Goal: Task Accomplishment & Management: Complete application form

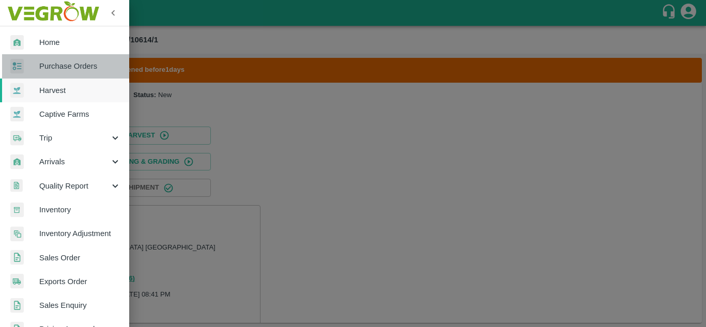
click at [84, 58] on link "Purchase Orders" at bounding box center [64, 66] width 129 height 24
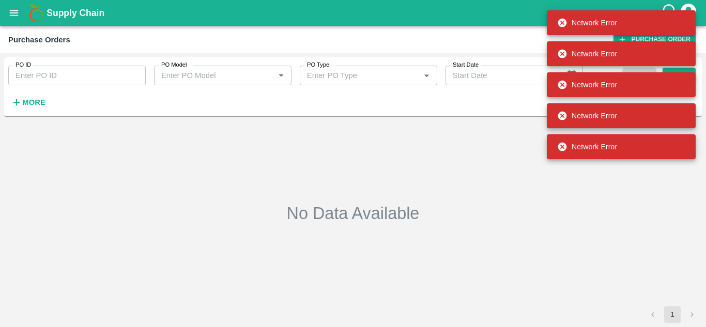
click at [22, 111] on button "More" at bounding box center [28, 103] width 40 height 18
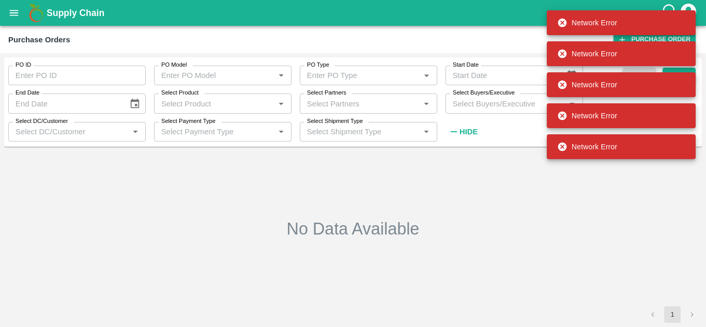
type input "DD/MM/YYYY"
click at [22, 111] on input "DD/MM/YYYY" at bounding box center [64, 104] width 113 height 20
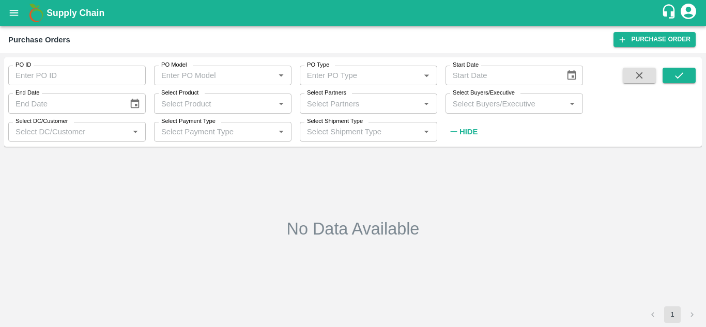
click at [321, 174] on div "No Data Available" at bounding box center [352, 228] width 689 height 147
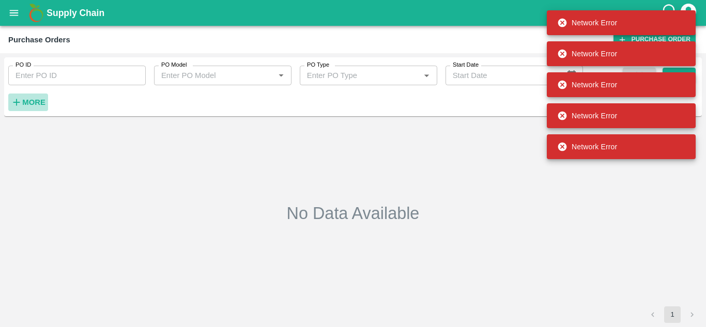
click at [41, 94] on button "More" at bounding box center [28, 103] width 40 height 18
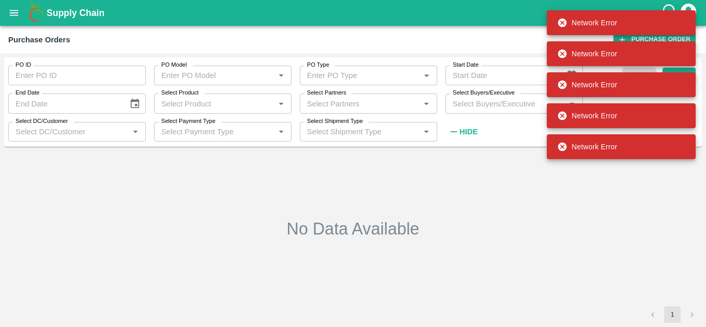
click at [159, 225] on div "No Data Available" at bounding box center [352, 228] width 689 height 147
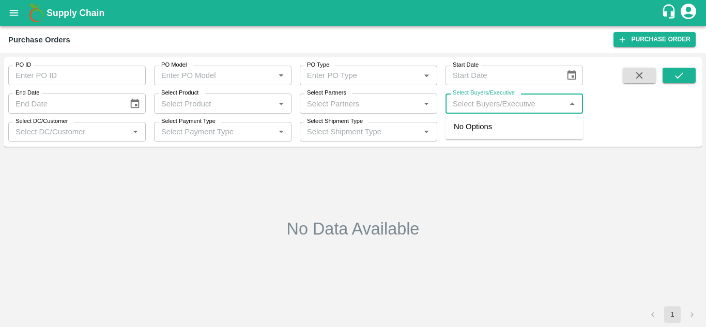
click at [468, 108] on input "Select Buyers/Executive" at bounding box center [506, 103] width 114 height 13
type input "gunde"
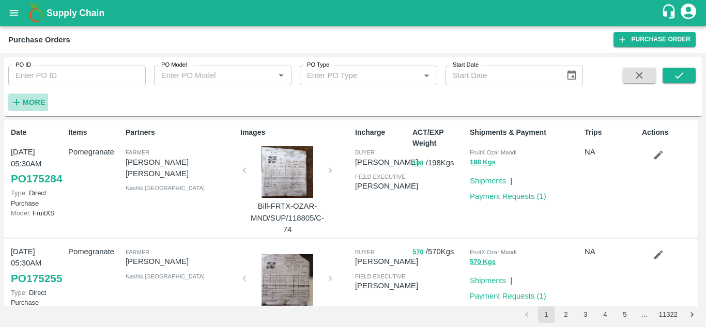
click at [31, 110] on button "More" at bounding box center [28, 103] width 40 height 18
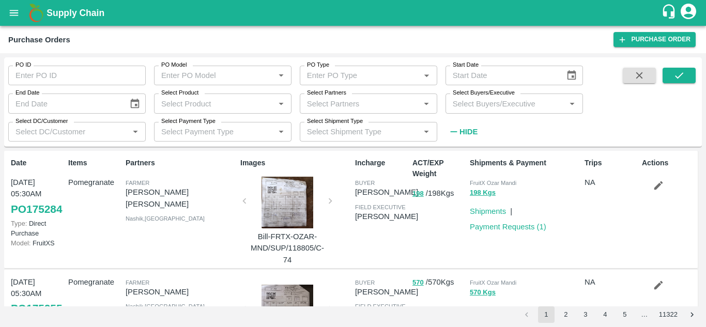
click at [456, 106] on input "Select Buyers/Executive" at bounding box center [506, 103] width 114 height 13
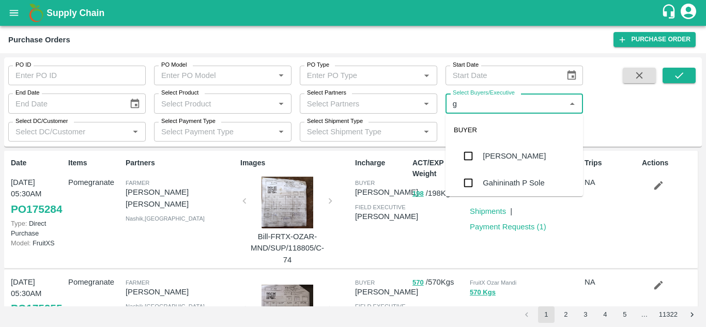
type input "gu"
click at [472, 193] on input "checkbox" at bounding box center [468, 183] width 21 height 21
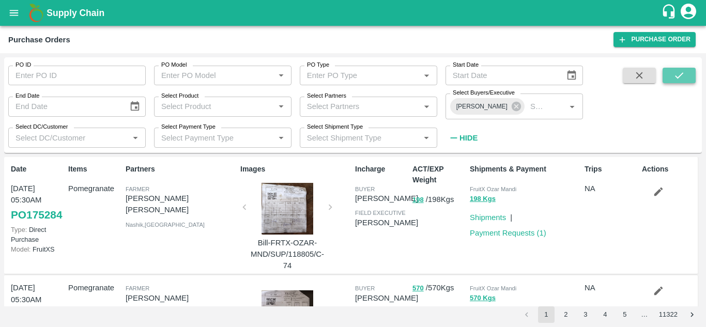
click at [674, 69] on button "submit" at bounding box center [679, 76] width 33 height 16
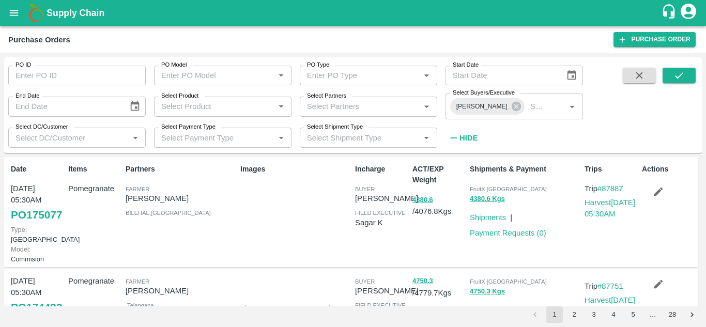
click at [24, 224] on link "PO 175077" at bounding box center [36, 215] width 51 height 19
click at [16, 215] on link "PO 175077" at bounding box center [36, 215] width 51 height 19
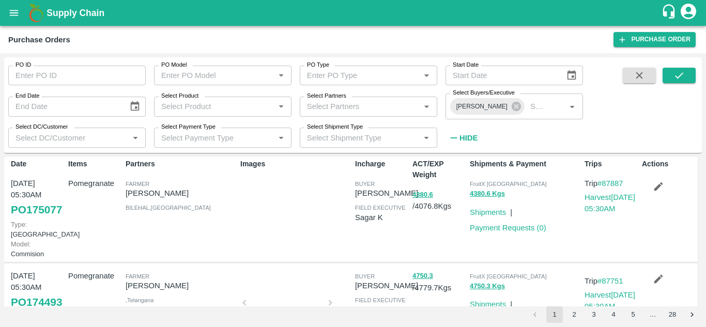
scroll to position [5, 0]
click at [515, 224] on link "Payment Requests ( 0 )" at bounding box center [508, 228] width 76 height 8
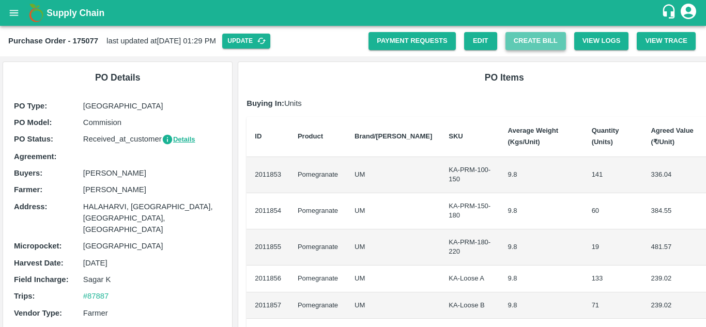
click at [541, 37] on button "Create Bill" at bounding box center [535, 41] width 60 height 18
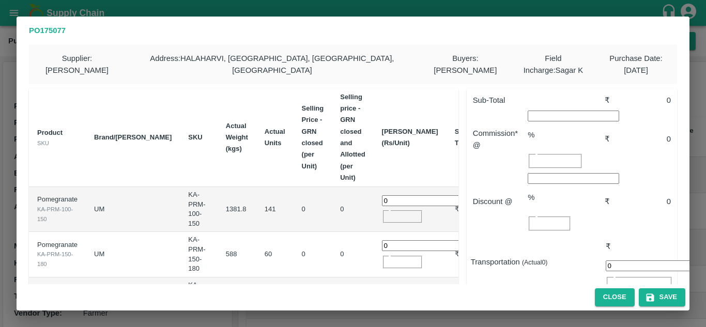
click at [393, 195] on input "0" at bounding box center [427, 200] width 91 height 11
type input "550"
click at [389, 240] on input "0" at bounding box center [427, 245] width 91 height 11
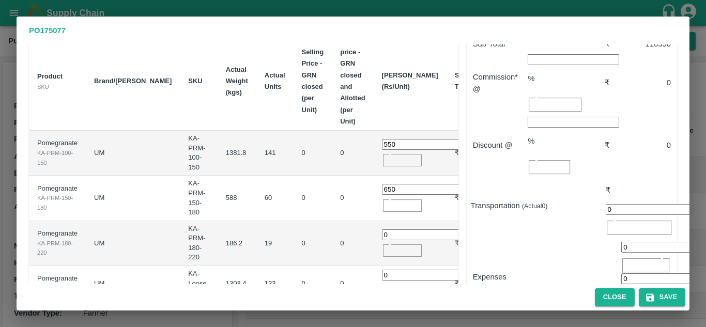
type input "650"
click at [386, 229] on input "0" at bounding box center [427, 234] width 91 height 11
type input "750"
click at [390, 270] on input "0" at bounding box center [427, 275] width 91 height 11
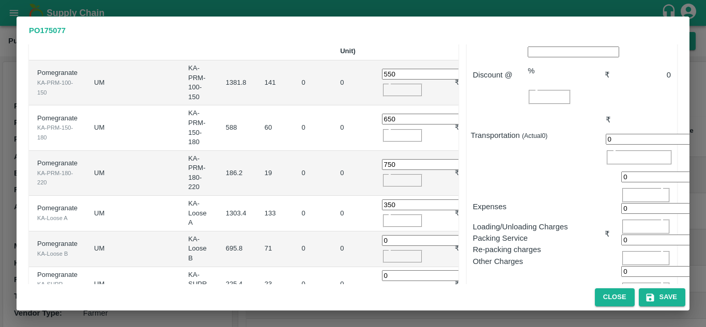
scroll to position [127, 0]
type input "350"
click at [387, 235] on input "0" at bounding box center [427, 240] width 91 height 11
type input "0300"
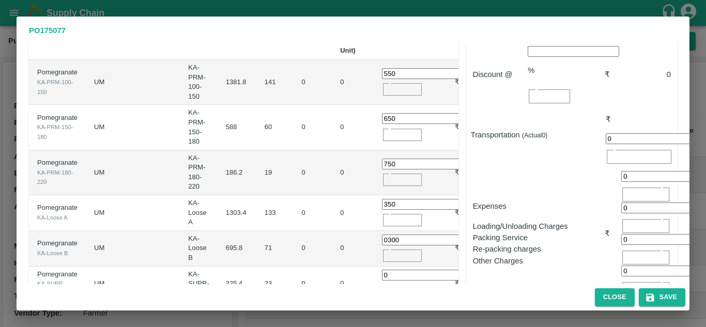
scroll to position [0, 0]
click at [388, 270] on input "0" at bounding box center [427, 275] width 91 height 11
type input "400"
click at [543, 285] on div "Close Save" at bounding box center [353, 297] width 673 height 26
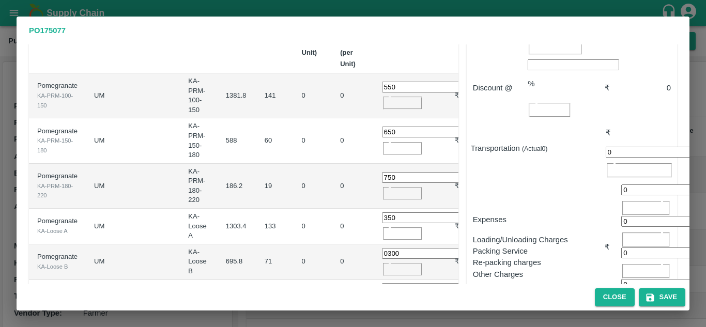
scroll to position [139, 0]
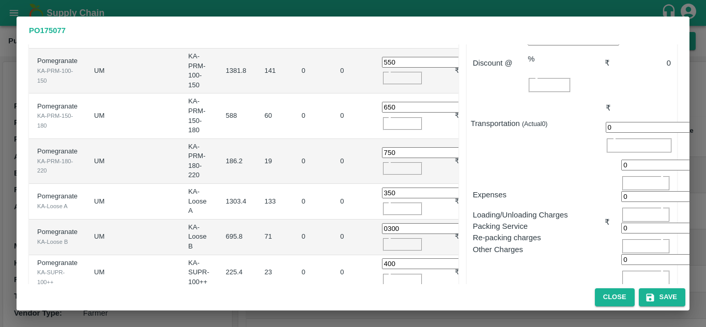
drag, startPoint x: 498, startPoint y: 268, endPoint x: 484, endPoint y: 293, distance: 28.0
click at [484, 293] on div "PO 175077 Supplier : umapathi Address : HALAHARVI, BILEHAL, BILEHAL, Andhra Pra…" at bounding box center [353, 164] width 673 height 294
click at [484, 293] on div "Close Save" at bounding box center [353, 297] width 673 height 26
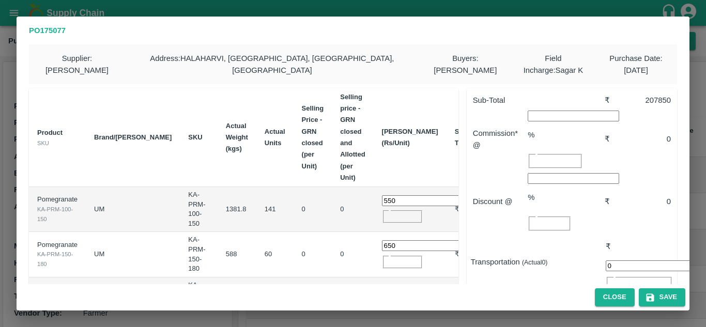
click at [539, 115] on input "number" at bounding box center [573, 116] width 91 height 11
type input "8"
click at [538, 173] on input "number" at bounding box center [573, 178] width 91 height 11
type input "2"
click at [507, 319] on div "Expenses" at bounding box center [486, 329] width 42 height 20
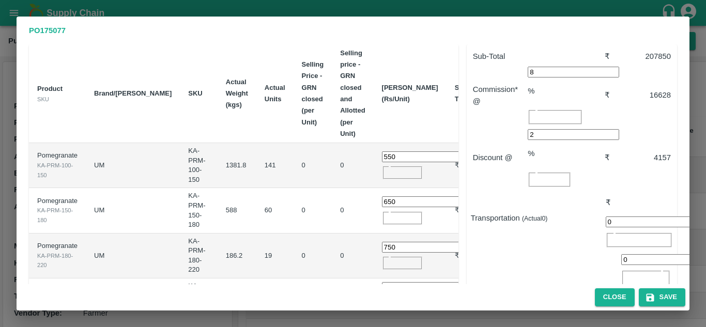
scroll to position [41, 0]
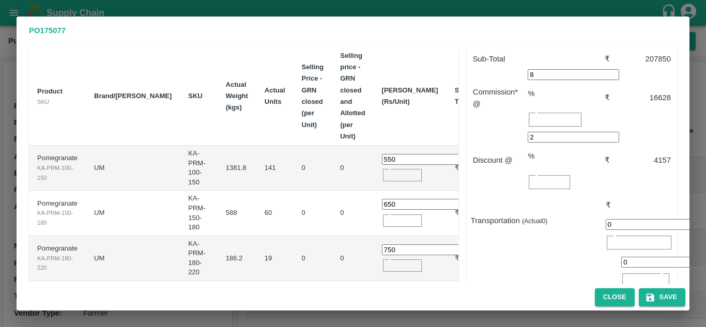
click at [637, 257] on input "0" at bounding box center [666, 262] width 91 height 11
click at [538, 292] on div "Close Save" at bounding box center [353, 297] width 673 height 26
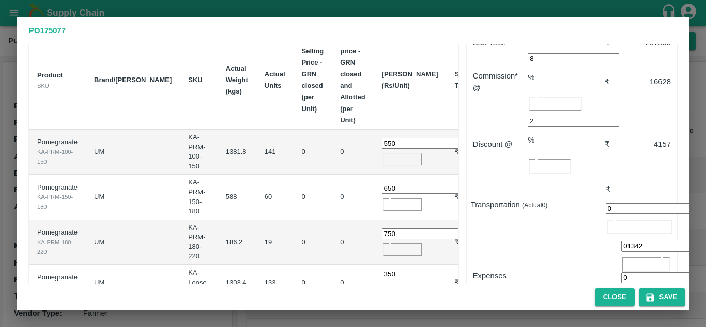
scroll to position [58, 0]
click at [630, 240] on input "01342" at bounding box center [666, 245] width 91 height 11
type input "1342"
click at [673, 301] on button "Save" at bounding box center [662, 297] width 47 height 18
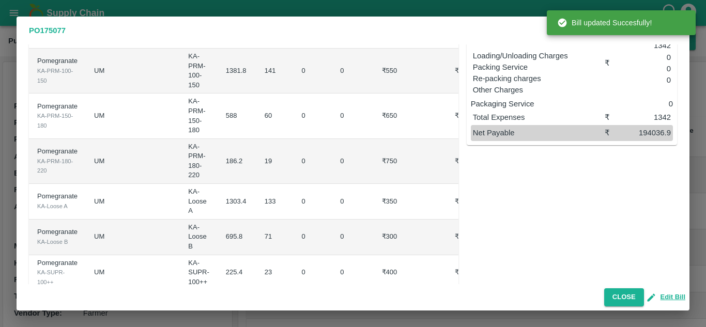
scroll to position [0, 0]
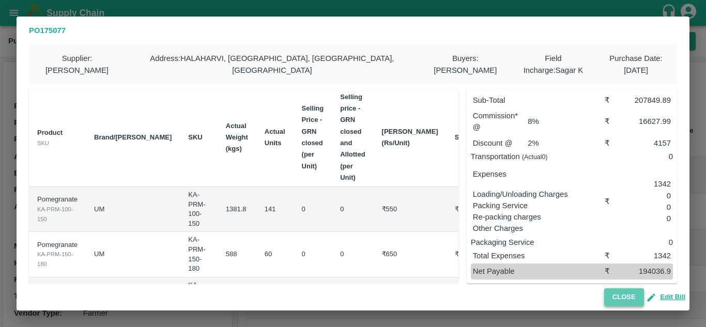
click at [639, 301] on button "Close" at bounding box center [624, 297] width 40 height 18
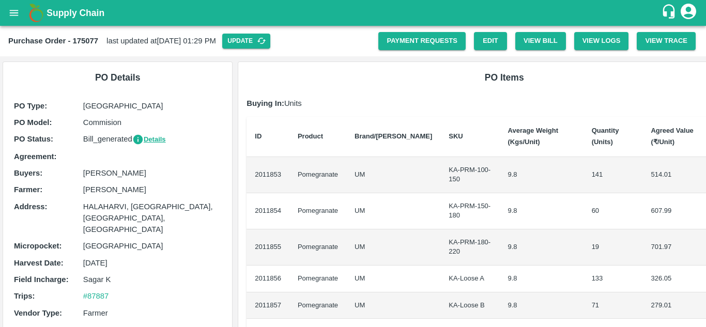
click at [373, 43] on icon "Download Bill" at bounding box center [376, 47] width 7 height 9
click at [496, 45] on link "Edit" at bounding box center [490, 41] width 33 height 18
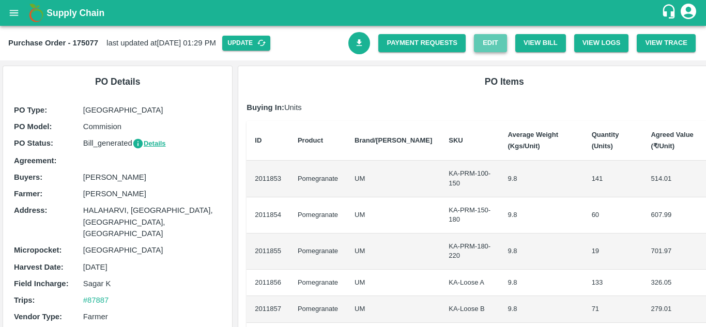
click at [497, 43] on link "Edit" at bounding box center [490, 43] width 33 height 18
click at [557, 37] on button "View Bill" at bounding box center [540, 43] width 51 height 18
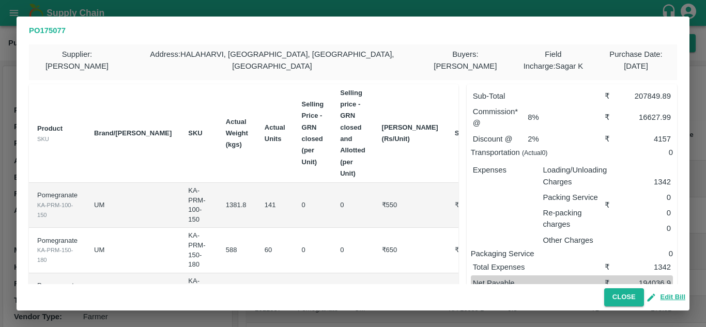
scroll to position [5, 0]
click at [673, 295] on button "Edit Bill" at bounding box center [666, 297] width 37 height 12
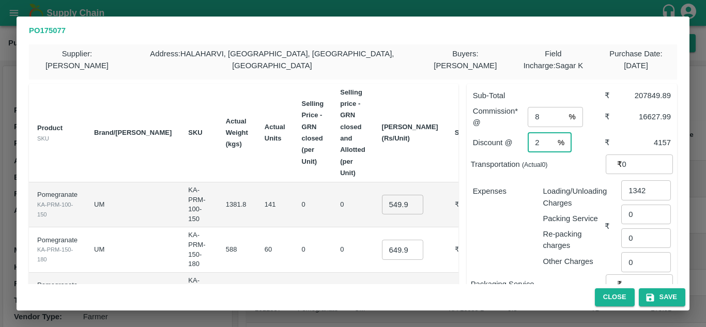
click at [540, 133] on input "2" at bounding box center [541, 143] width 26 height 20
type input "4"
click at [493, 218] on div "Expenses" at bounding box center [500, 222] width 70 height 90
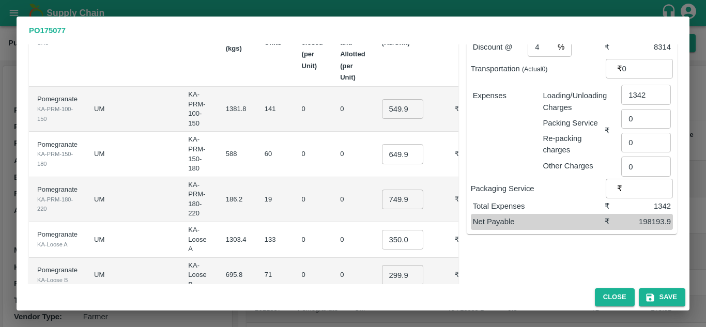
scroll to position [150, 0]
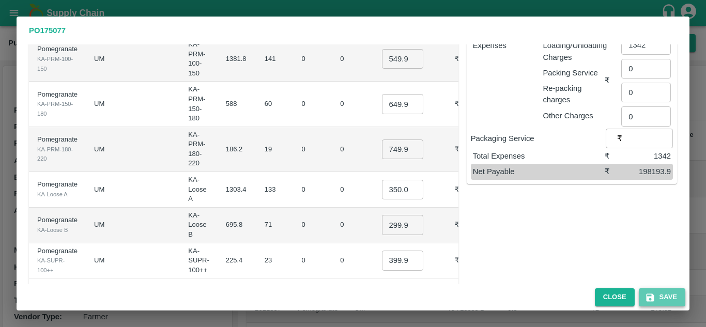
click at [667, 295] on button "Save" at bounding box center [662, 297] width 47 height 18
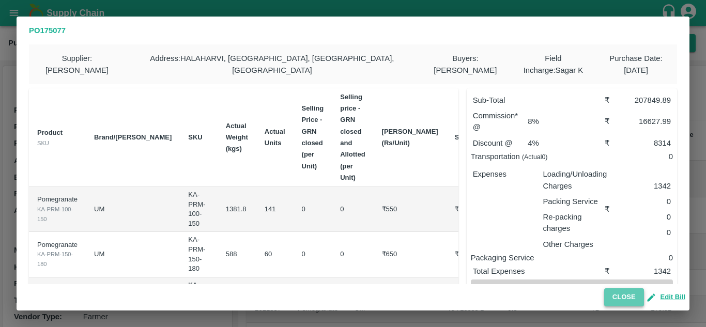
click at [621, 301] on button "Close" at bounding box center [624, 297] width 40 height 18
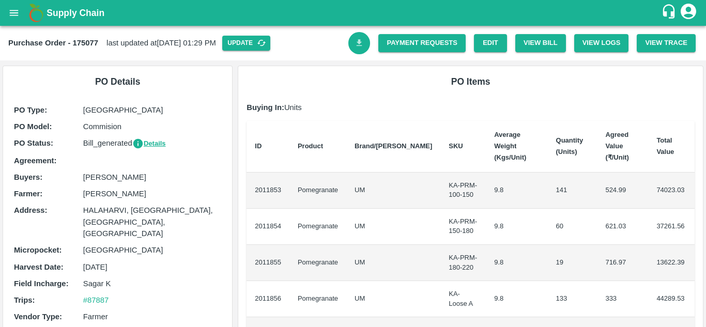
click at [359, 49] on link "Download Bill" at bounding box center [359, 43] width 22 height 22
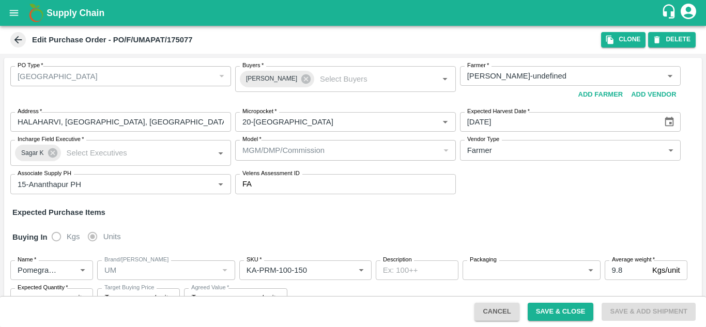
type input "[PERSON_NAME]-undefined"
type input "20-[GEOGRAPHIC_DATA]"
type input "15-Ananthapur PH"
type input "Pomegranate"
type input "UM"
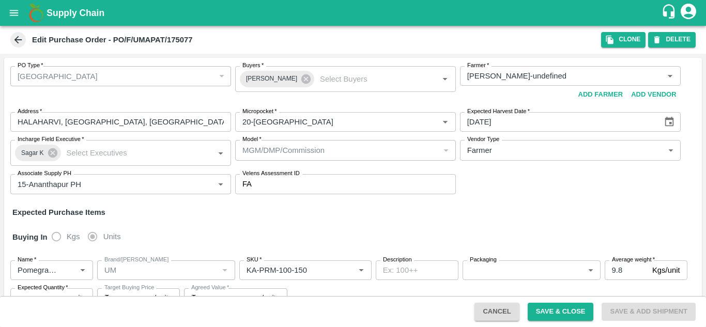
type input "KA-PRM-100-150"
type input "NA"
type input "Pomegranate"
type input "UM"
type input "KA-PRM-150-180"
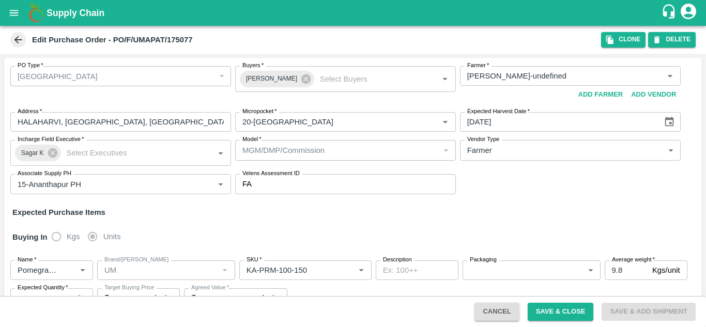
type input "NA"
type input "Pomegranate"
type input "UM"
type input "KA-PRM-180-220"
type input "NA"
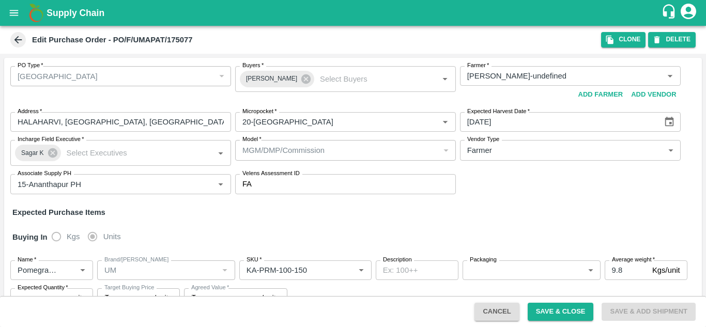
type input "Pomegranate"
type input "UM"
type input "KA-Loose A"
type input "NA"
type input "Pomegranate"
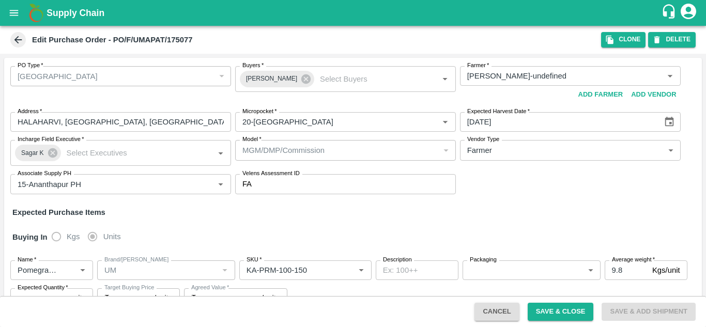
type input "UM"
type input "KA-Loose B"
type input "NA"
type input "Pomegranate"
type input "UM"
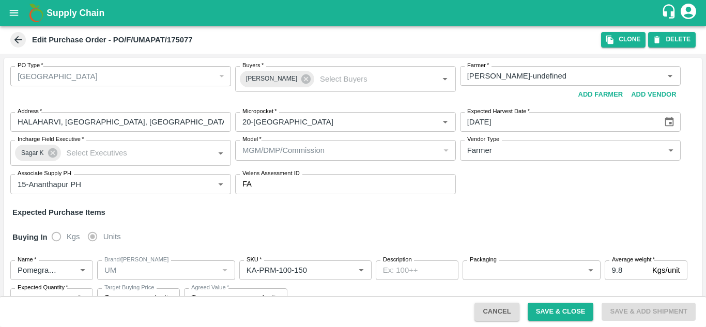
type input "KA-SUPR-100++"
type input "NA"
click at [10, 34] on div "Edit Purchase Order - PO/F/UMAPAT/175077" at bounding box center [304, 40] width 593 height 16
click at [16, 37] on icon at bounding box center [17, 39] width 11 height 11
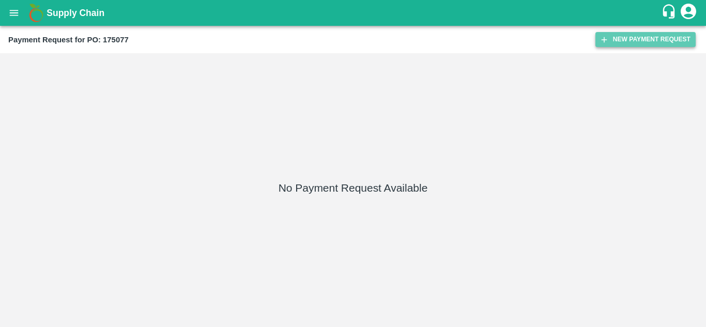
click at [627, 34] on button "New Payment Request" at bounding box center [645, 39] width 100 height 15
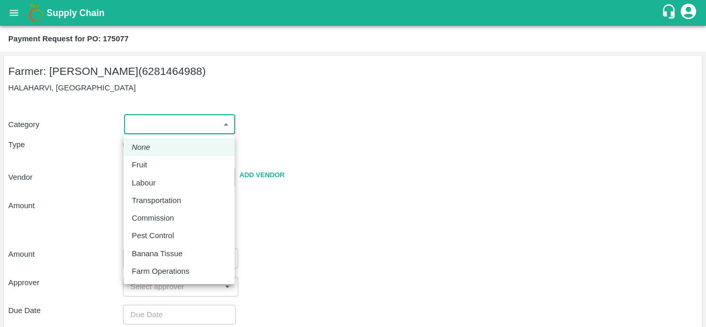
click at [182, 126] on body "Supply Chain Payment Request for PO: 175077 Farmer: [PERSON_NAME] (6281464988) …" at bounding box center [353, 163] width 706 height 327
click at [155, 170] on div "Fruit" at bounding box center [179, 164] width 95 height 11
type input "1"
type input "[PERSON_NAME] - 6281464988(Farmer)"
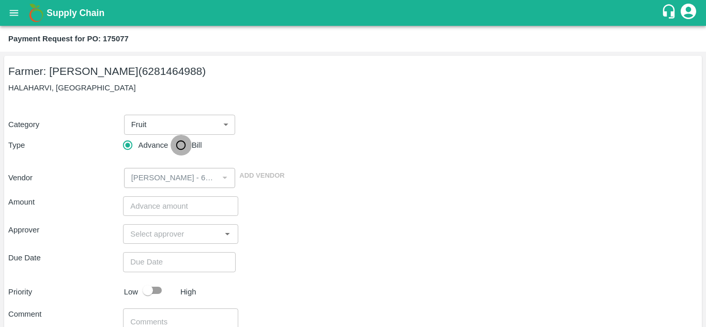
click at [178, 152] on input "Bill" at bounding box center [181, 145] width 21 height 21
radio input "true"
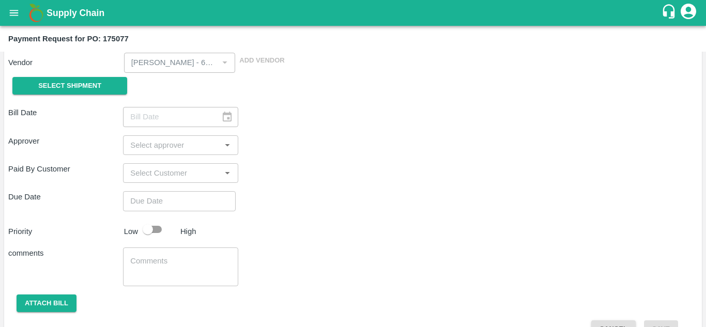
scroll to position [116, 0]
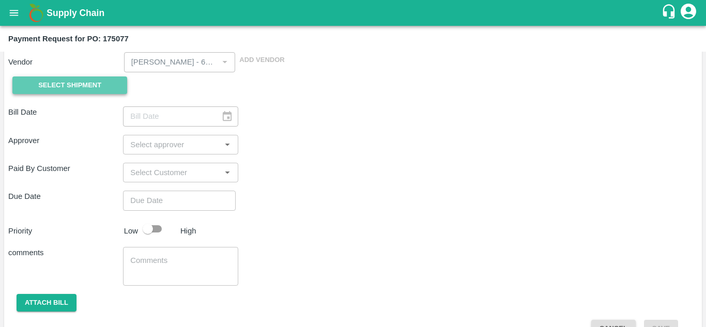
click at [106, 83] on button "Select Shipment" at bounding box center [69, 85] width 115 height 18
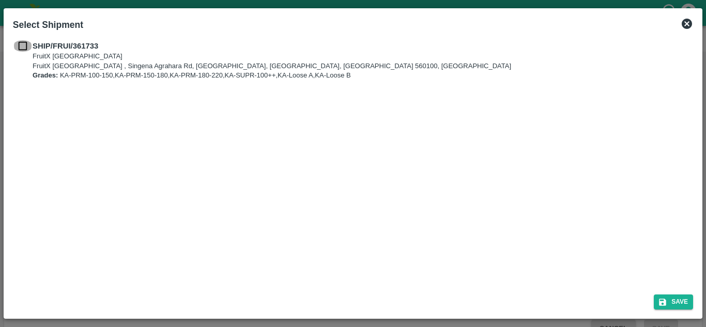
click at [17, 47] on input "checkbox" at bounding box center [23, 45] width 20 height 11
checkbox input "true"
click at [667, 300] on icon "submit" at bounding box center [662, 302] width 9 height 9
type input "[DATE]"
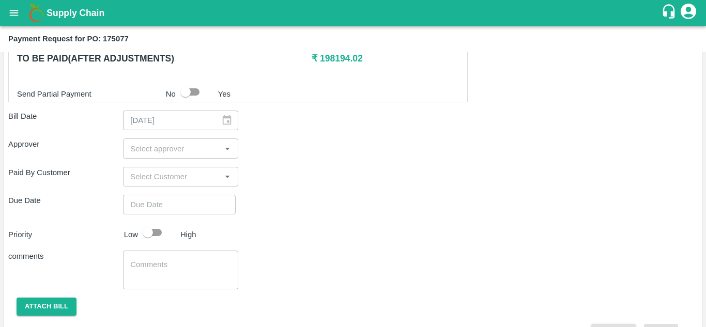
scroll to position [394, 0]
click at [219, 152] on div "​" at bounding box center [180, 148] width 115 height 20
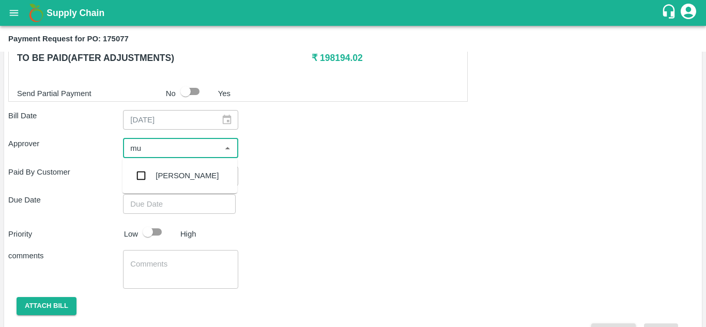
type input "muk"
click at [149, 180] on input "checkbox" at bounding box center [141, 175] width 21 height 21
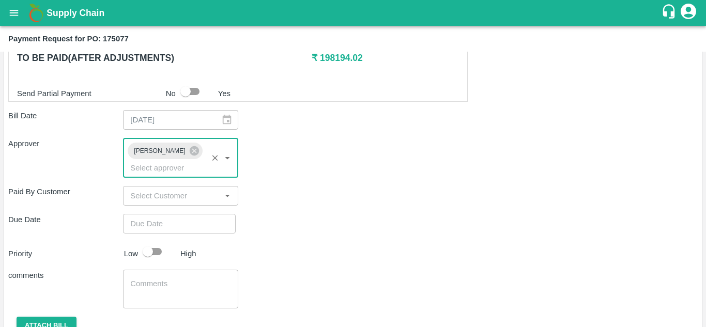
type input "DD/MM/YYYY hh:mm aa"
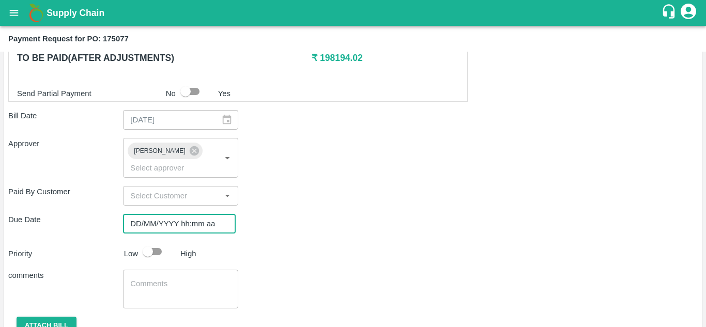
click at [190, 217] on input "DD/MM/YYYY hh:mm aa" at bounding box center [175, 224] width 105 height 20
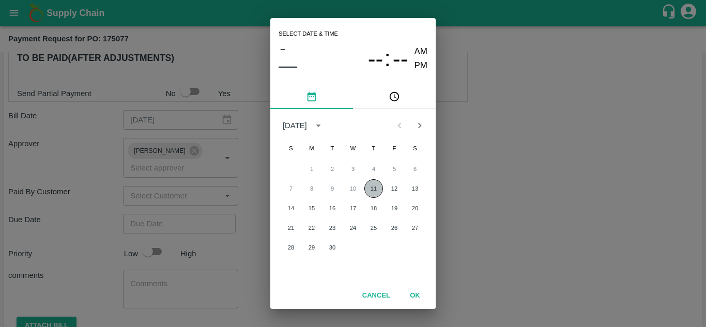
click at [365, 191] on button "11" at bounding box center [373, 188] width 19 height 19
type input "[DATE] 12:00 AM"
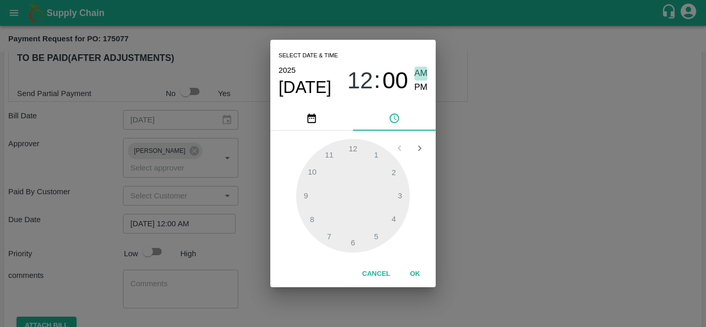
click at [423, 72] on span "AM" at bounding box center [421, 74] width 13 height 14
click at [414, 267] on button "OK" at bounding box center [414, 274] width 33 height 18
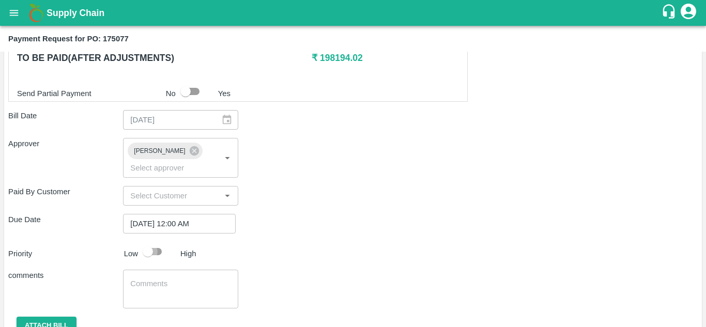
click at [159, 250] on input "checkbox" at bounding box center [147, 252] width 59 height 20
checkbox input "true"
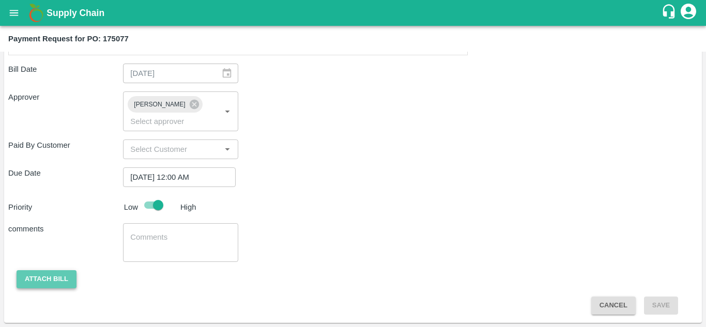
click at [61, 273] on button "Attach bill" at bounding box center [47, 279] width 60 height 18
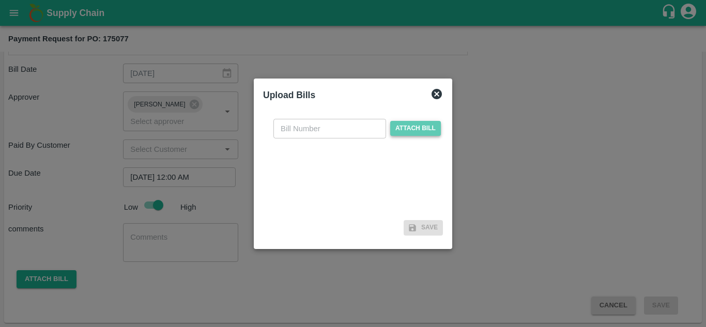
click at [420, 121] on span "Attach bill" at bounding box center [415, 128] width 51 height 15
click at [0, 0] on input "Attach bill" at bounding box center [0, 0] width 0 height 0
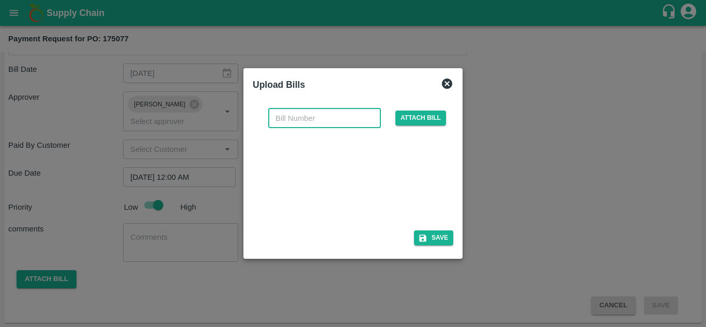
click at [314, 123] on input "text" at bounding box center [324, 119] width 113 height 20
type input "175077"
click at [443, 231] on button "Save" at bounding box center [433, 238] width 39 height 15
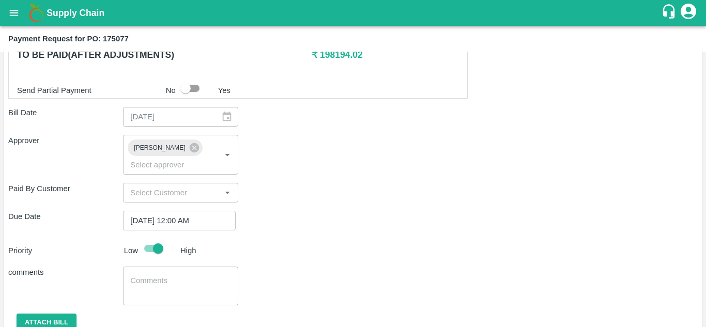
scroll to position [495, 0]
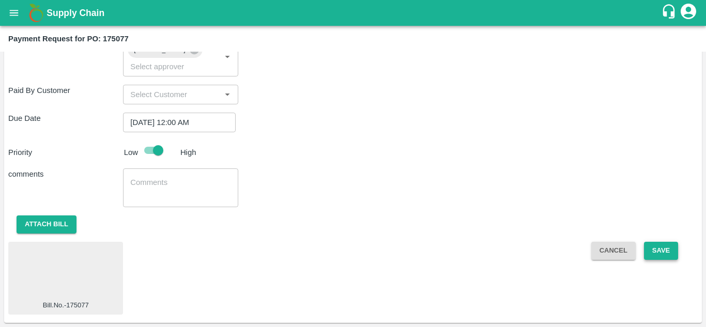
click at [669, 255] on button "Save" at bounding box center [661, 251] width 34 height 18
